Goal: Transaction & Acquisition: Purchase product/service

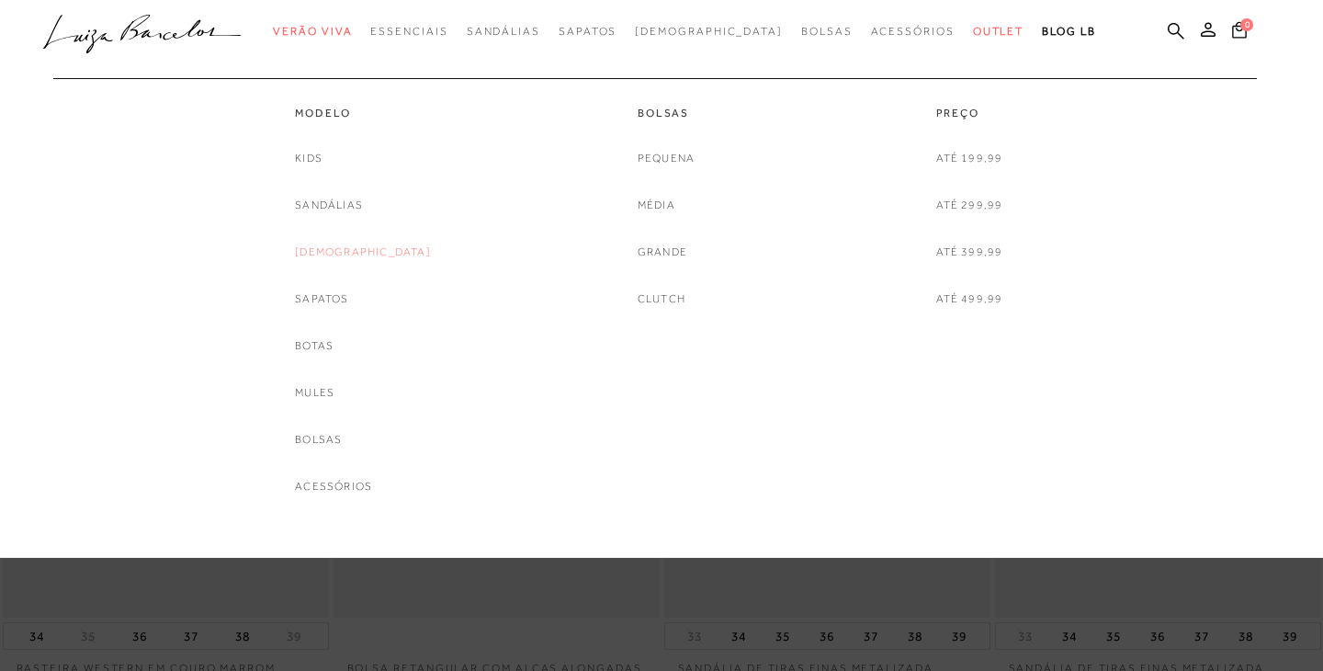
click at [356, 250] on link "[DEMOGRAPHIC_DATA]" at bounding box center [363, 252] width 136 height 19
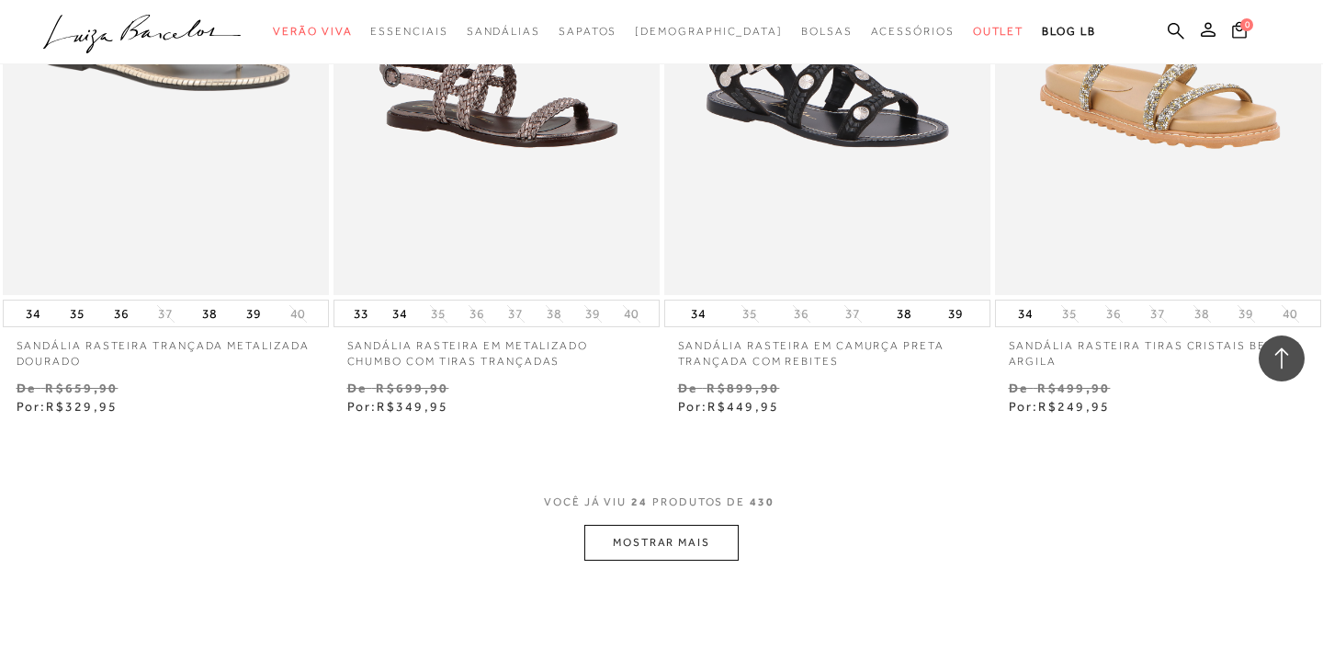
scroll to position [3657, 0]
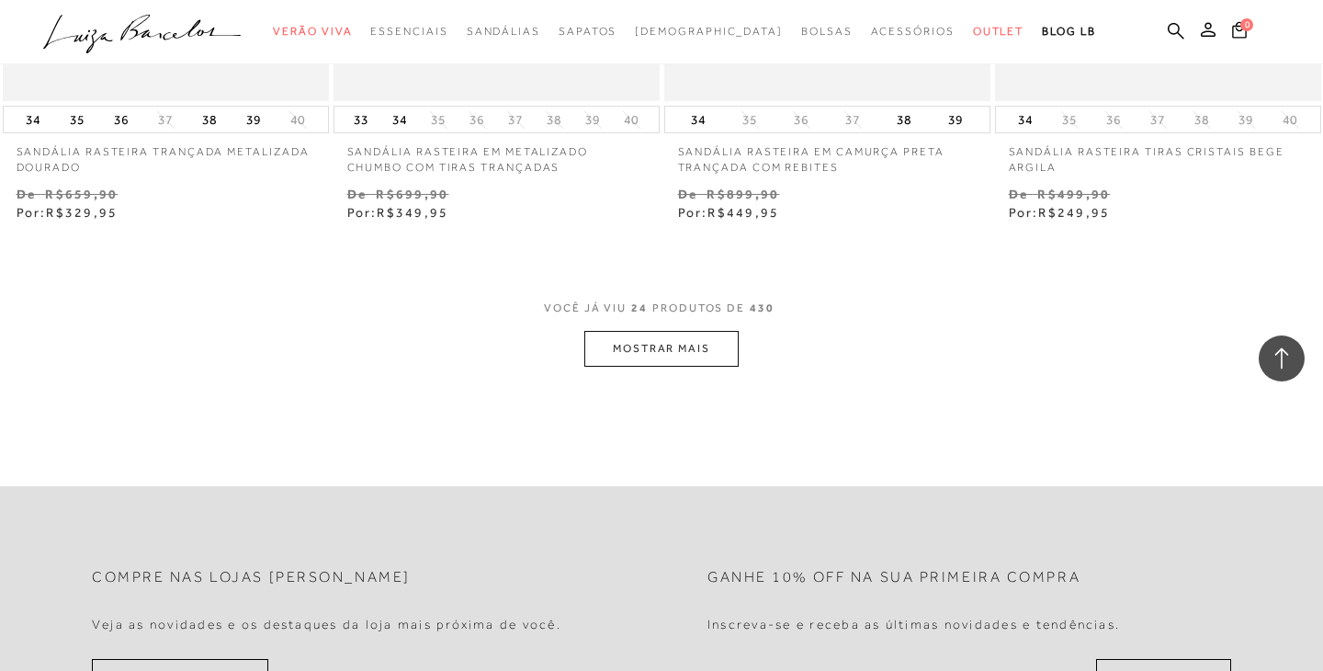
click at [701, 336] on button "MOSTRAR MAIS" at bounding box center [661, 349] width 154 height 36
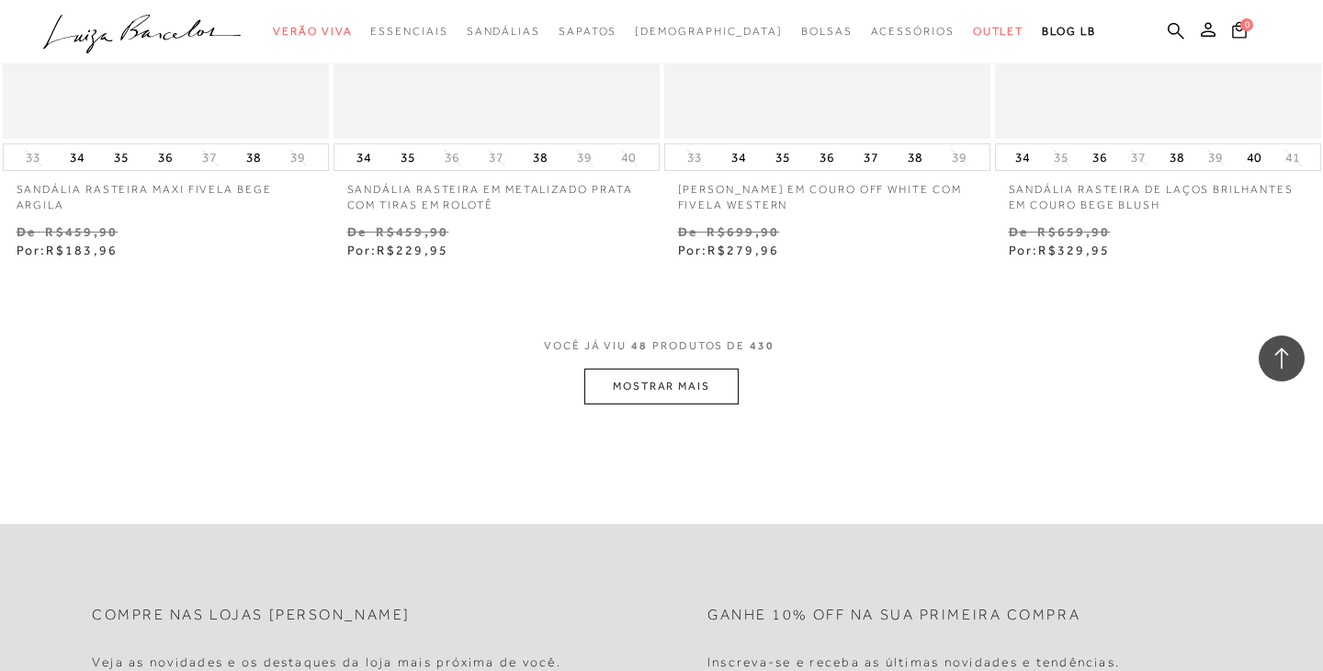
scroll to position [7428, 0]
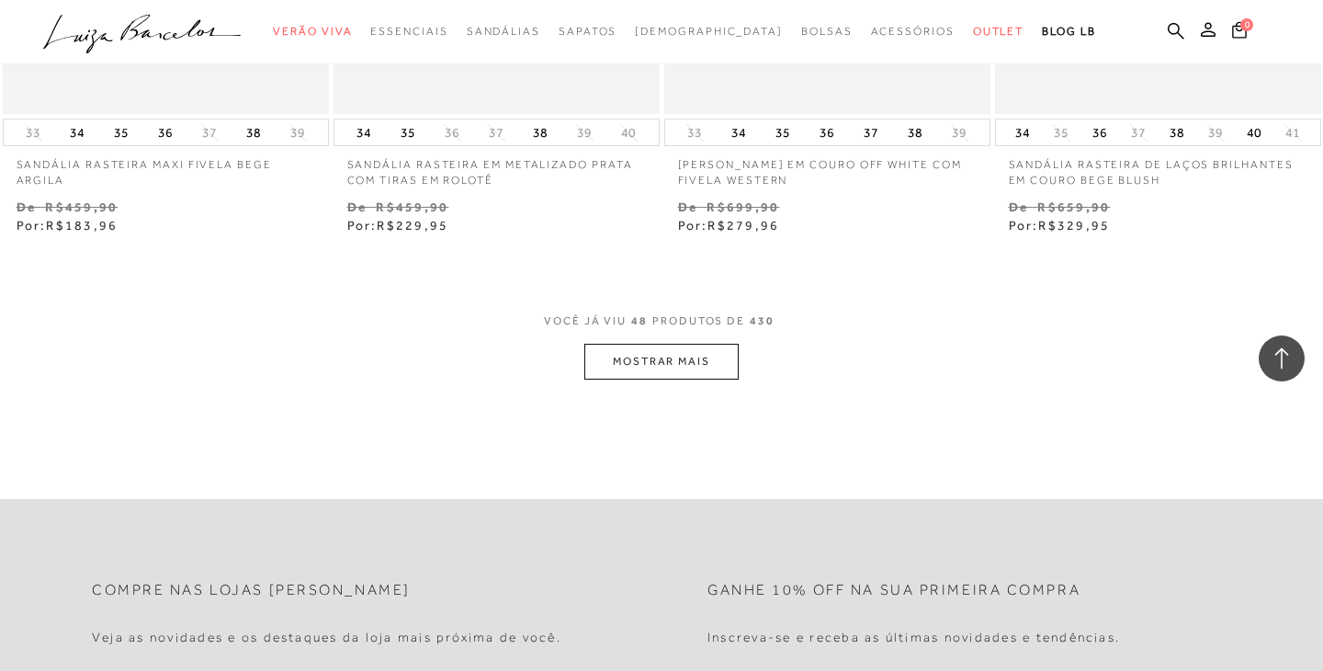
click at [723, 364] on button "MOSTRAR MAIS" at bounding box center [661, 362] width 154 height 36
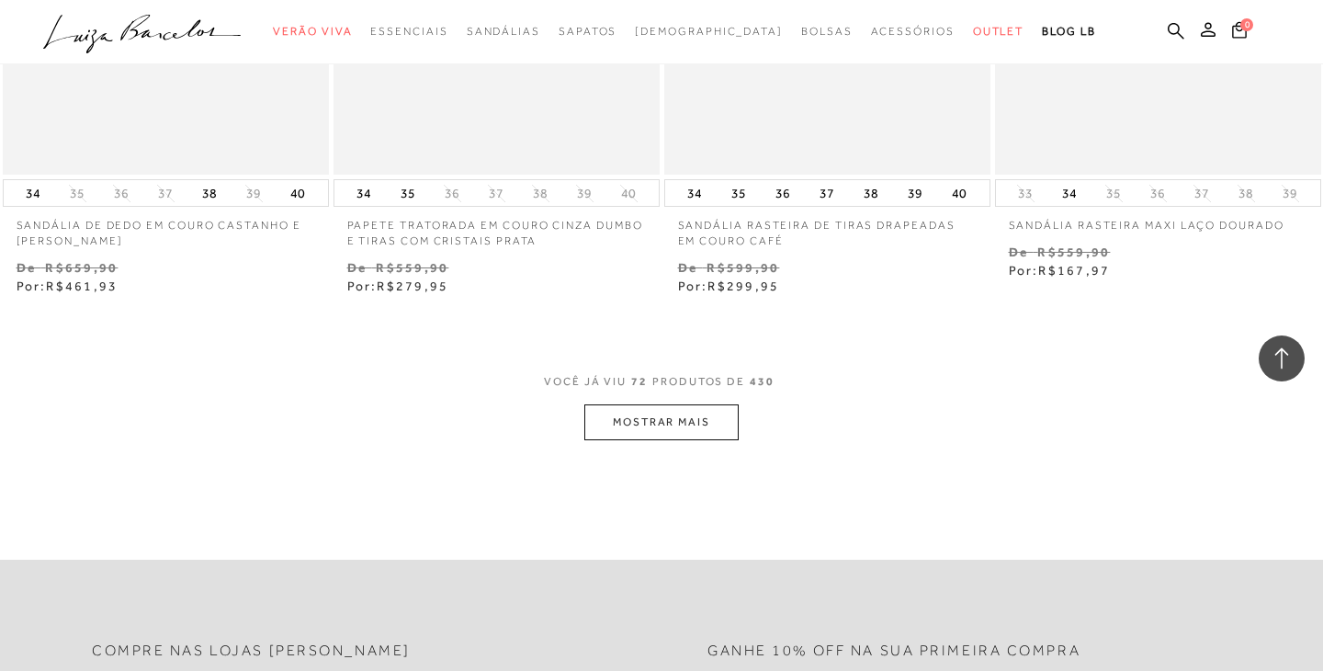
scroll to position [11190, 0]
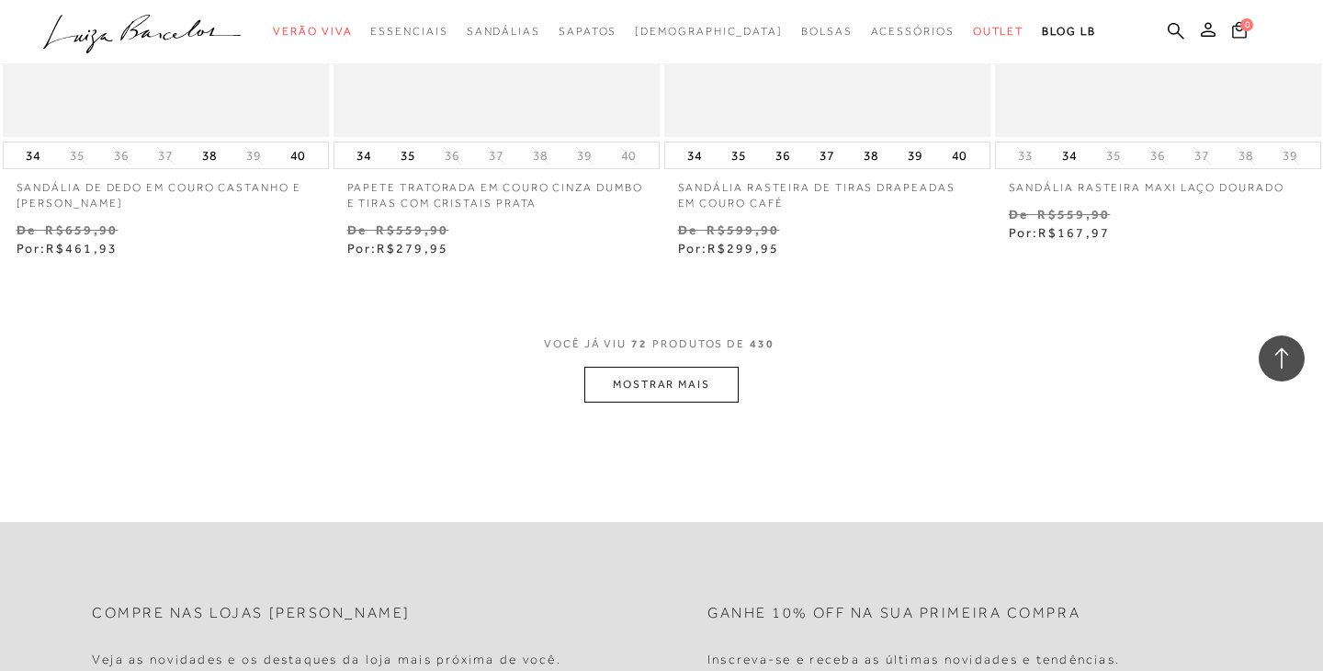
click at [709, 389] on button "MOSTRAR MAIS" at bounding box center [661, 385] width 154 height 36
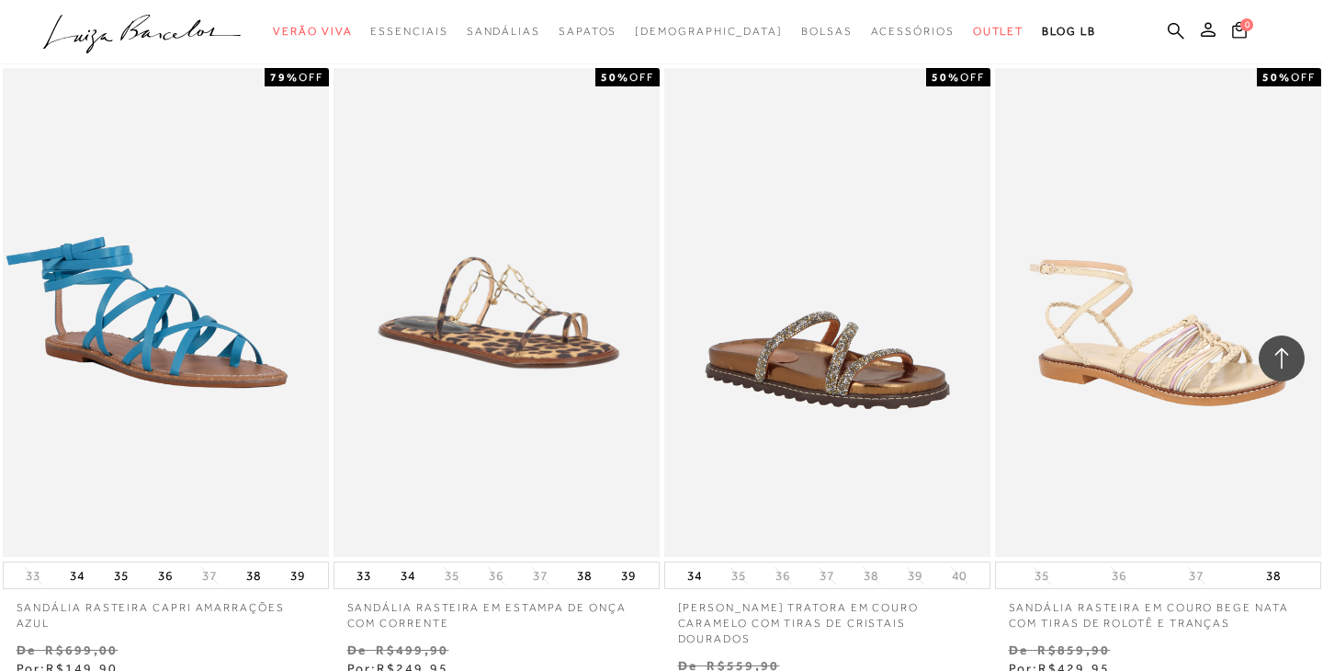
scroll to position [13085, 0]
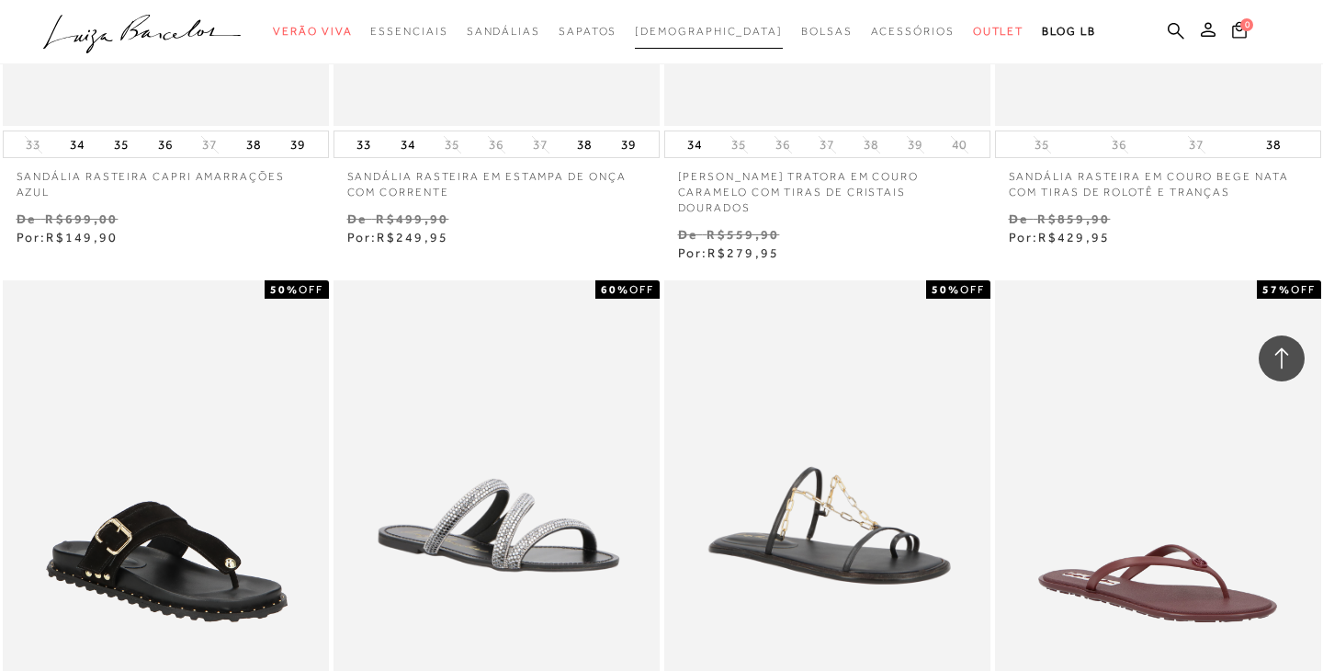
click at [701, 29] on span "[DEMOGRAPHIC_DATA]" at bounding box center [709, 31] width 148 height 13
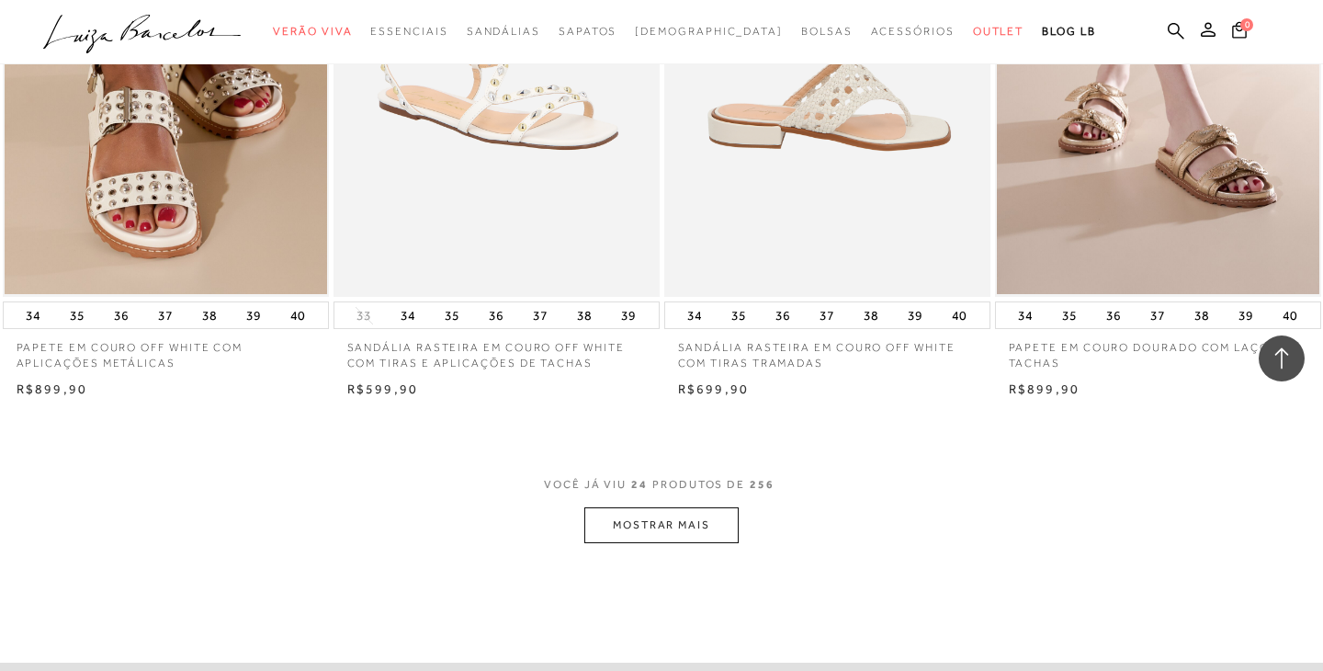
scroll to position [3509, 0]
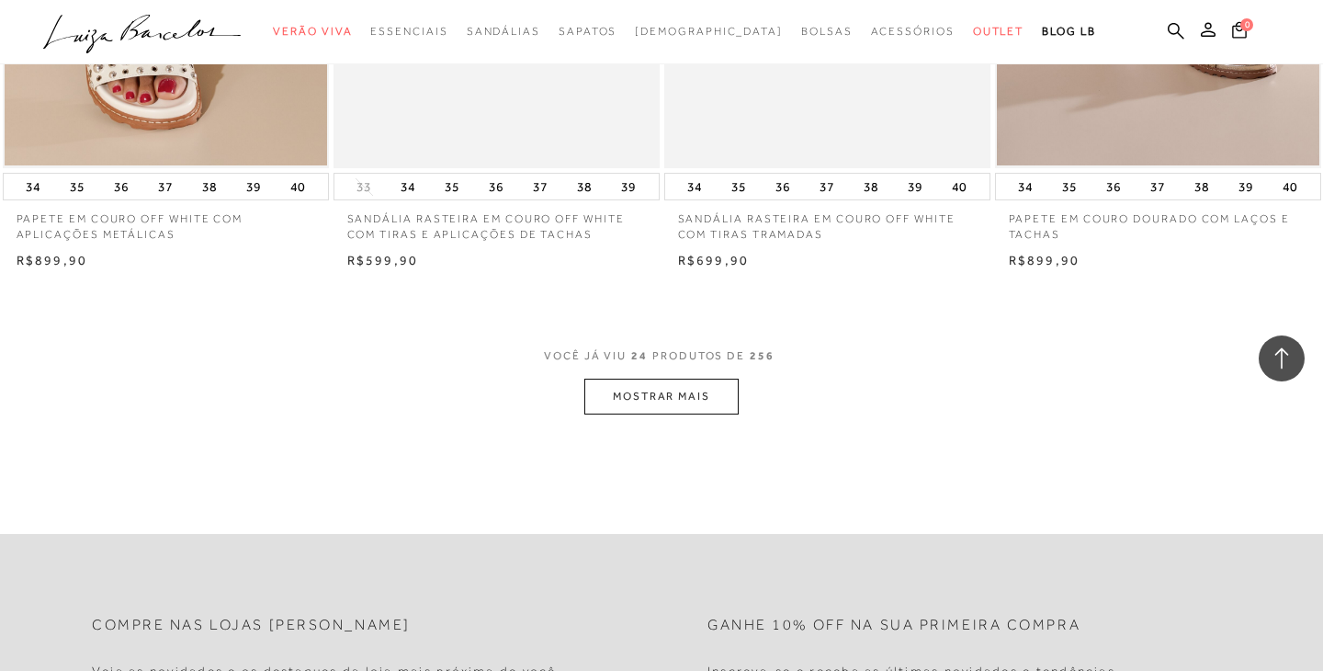
click at [708, 394] on button "MOSTRAR MAIS" at bounding box center [661, 397] width 154 height 36
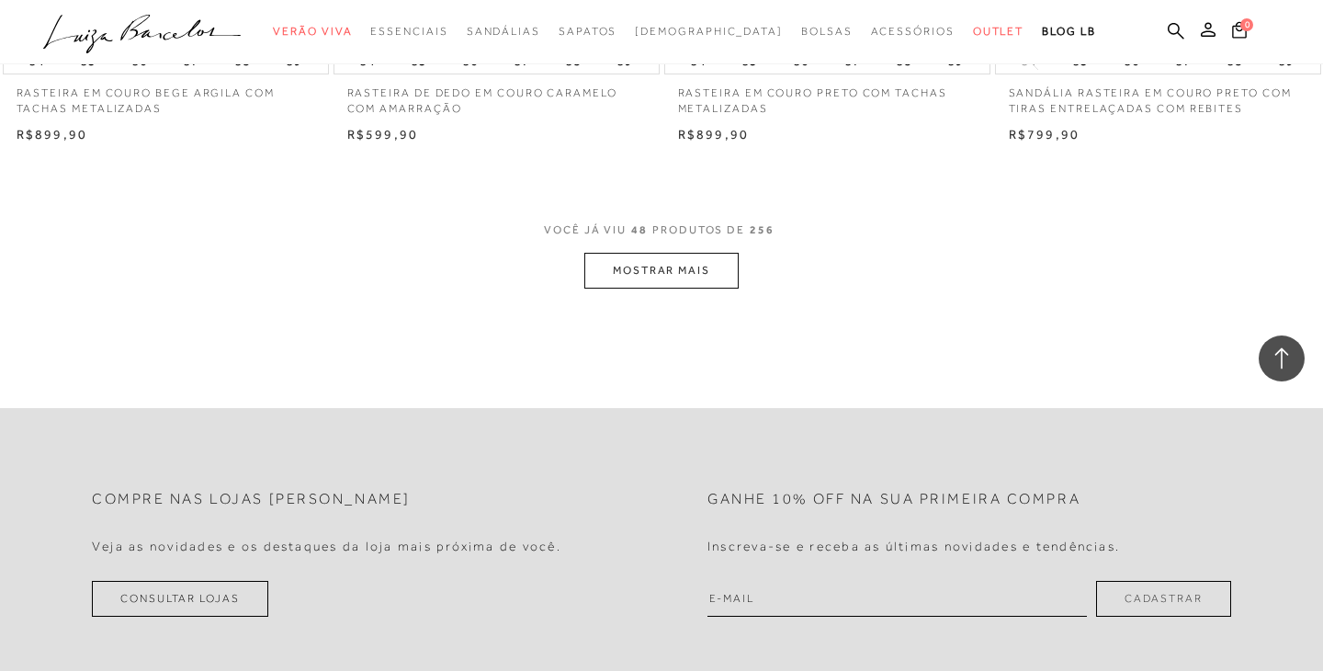
scroll to position [7300, 0]
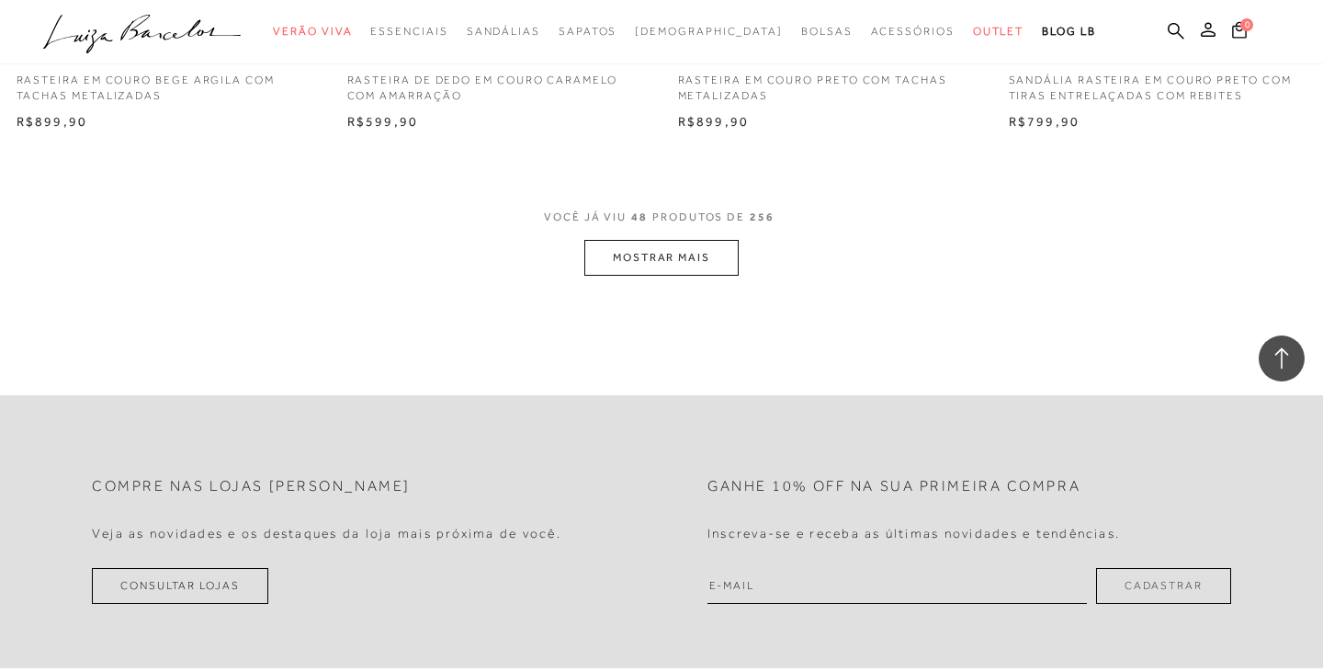
click at [703, 258] on button "MOSTRAR MAIS" at bounding box center [661, 258] width 154 height 36
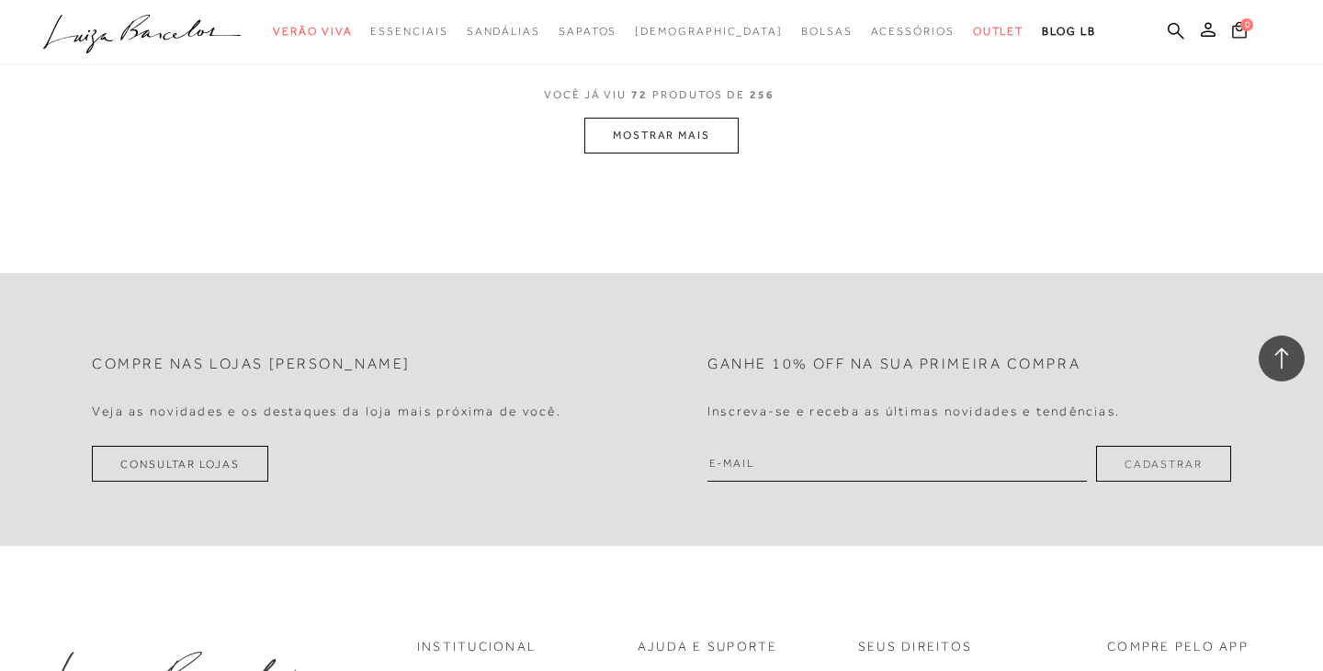
scroll to position [11082, 0]
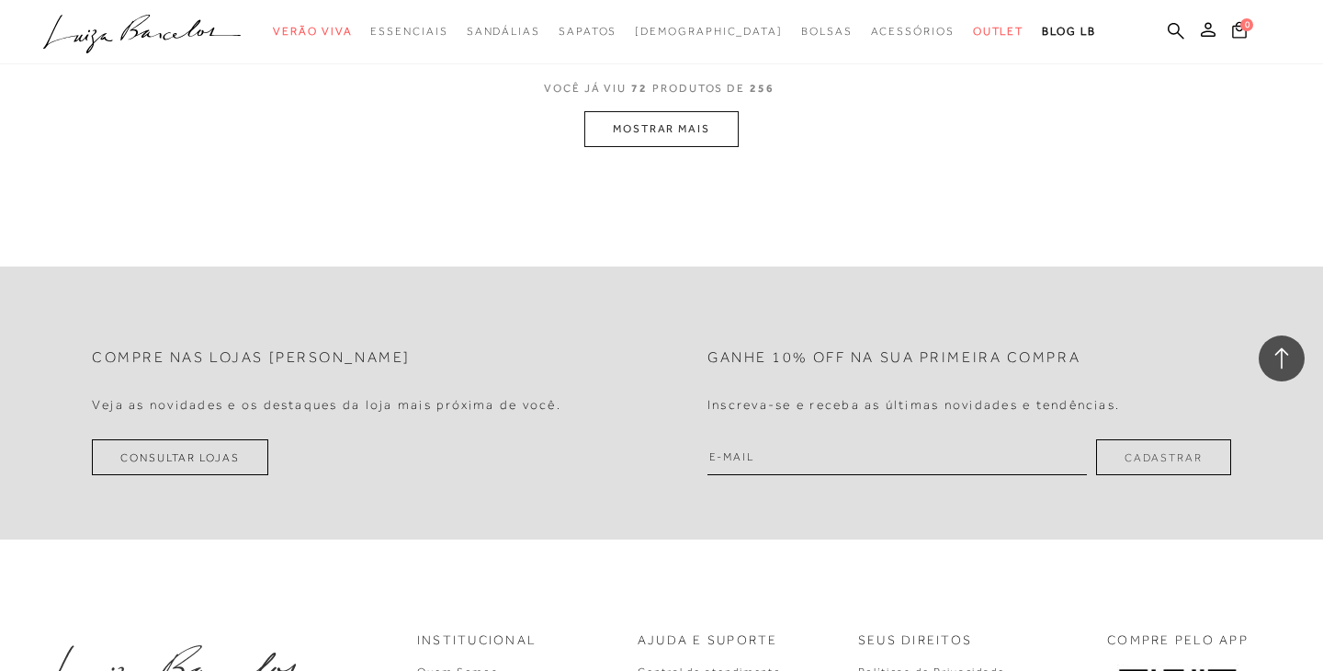
click at [729, 131] on button "MOSTRAR MAIS" at bounding box center [661, 129] width 154 height 36
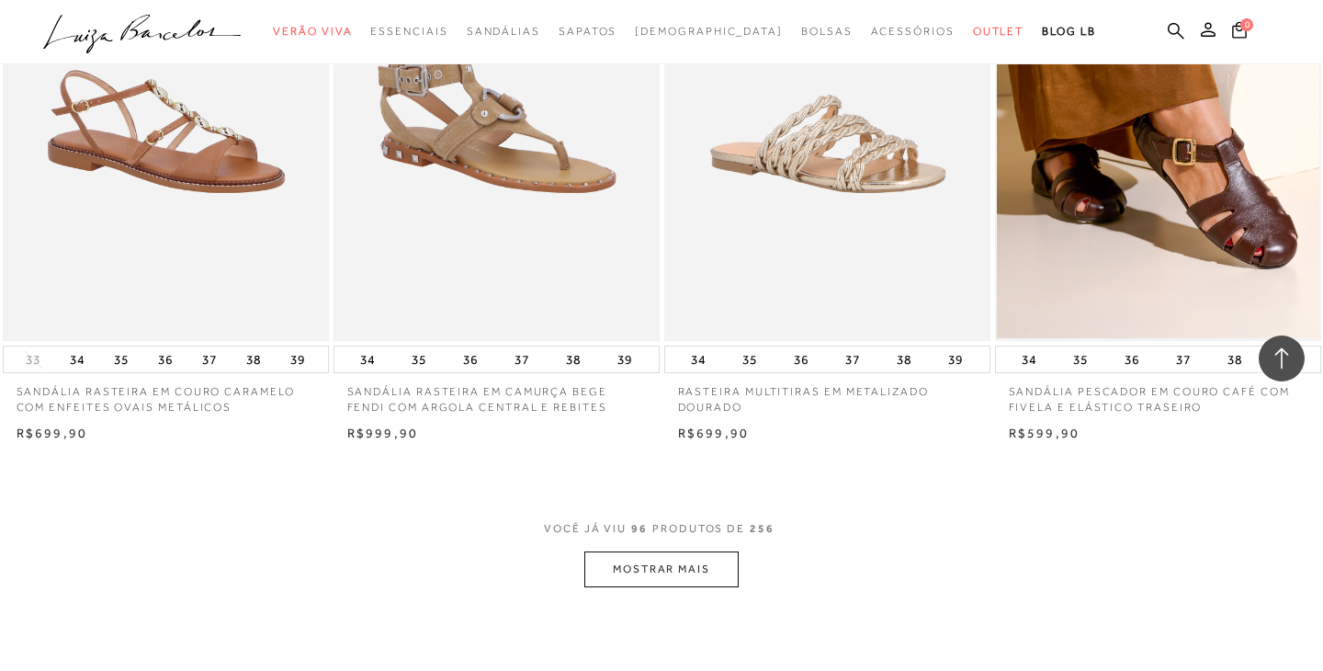
scroll to position [14558, 0]
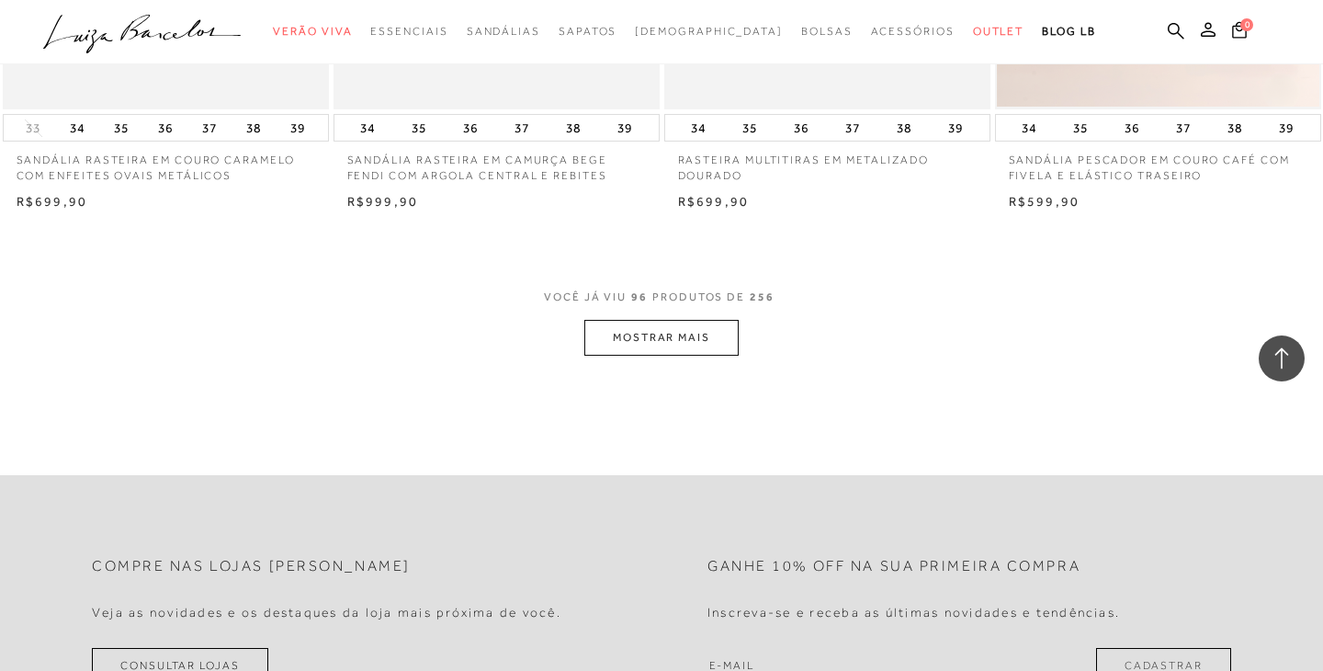
click at [707, 334] on button "MOSTRAR MAIS" at bounding box center [661, 338] width 154 height 36
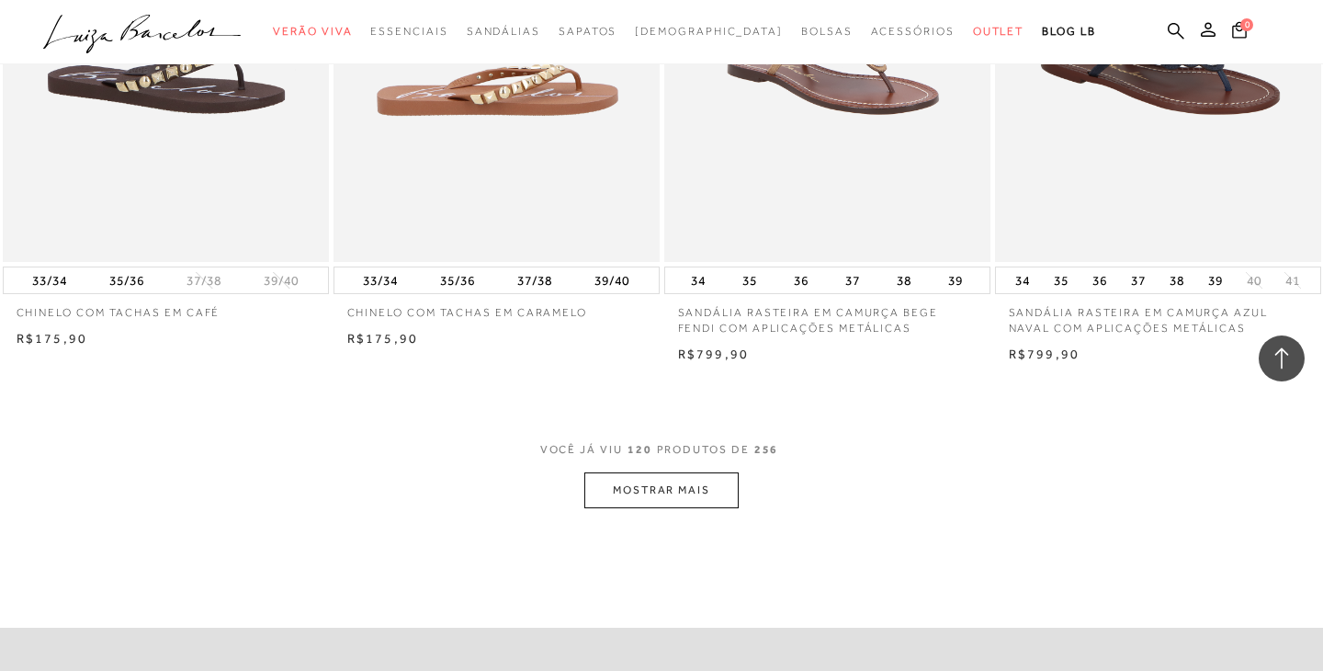
scroll to position [18219, 0]
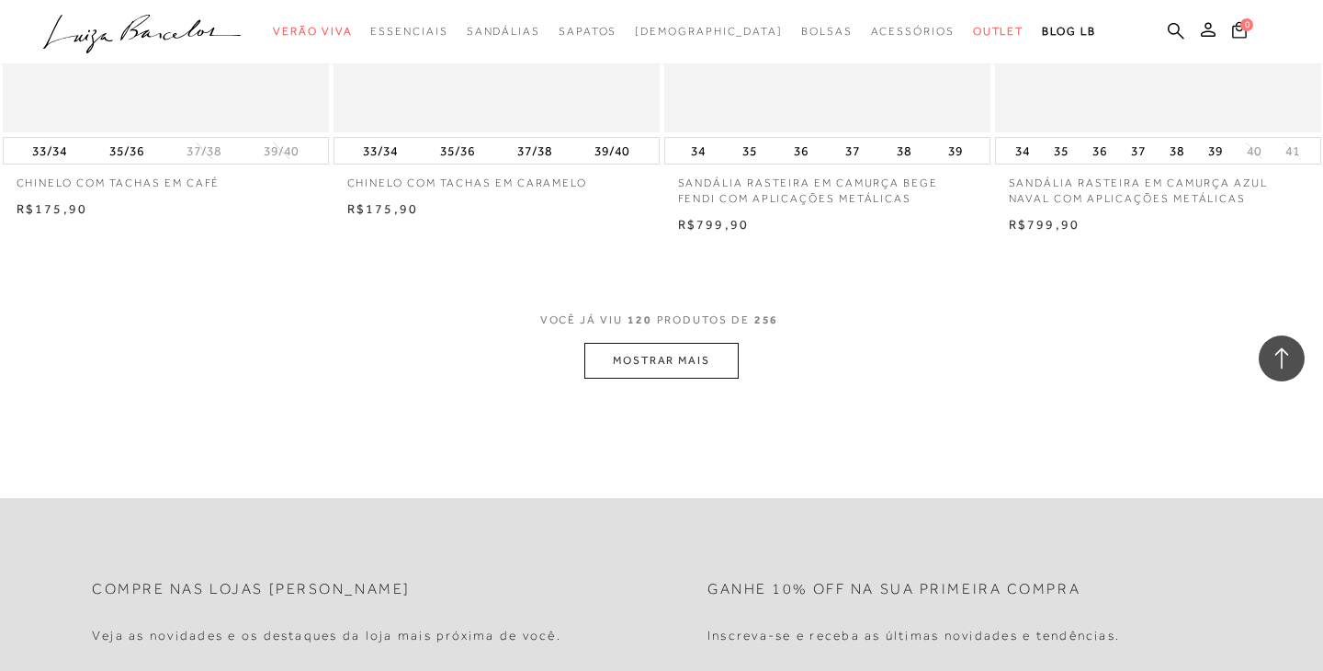
click at [630, 351] on button "MOSTRAR MAIS" at bounding box center [661, 361] width 154 height 36
